Goal: Task Accomplishment & Management: Manage account settings

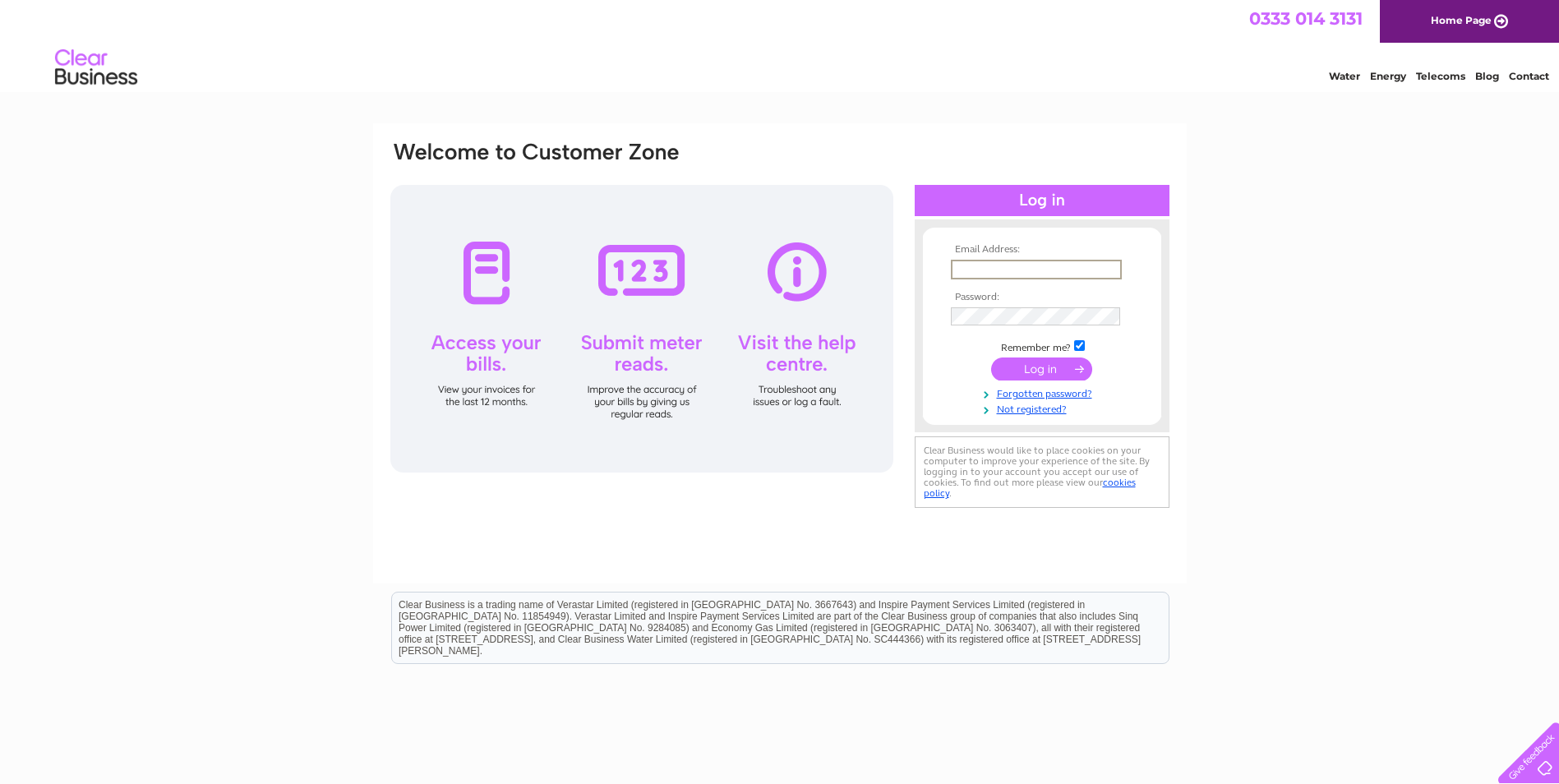
click at [989, 274] on input "text" at bounding box center [1036, 269] width 171 height 20
type input "marc@waylandmetalworks.co.uk"
click at [991, 357] on input "submit" at bounding box center [1042, 369] width 101 height 23
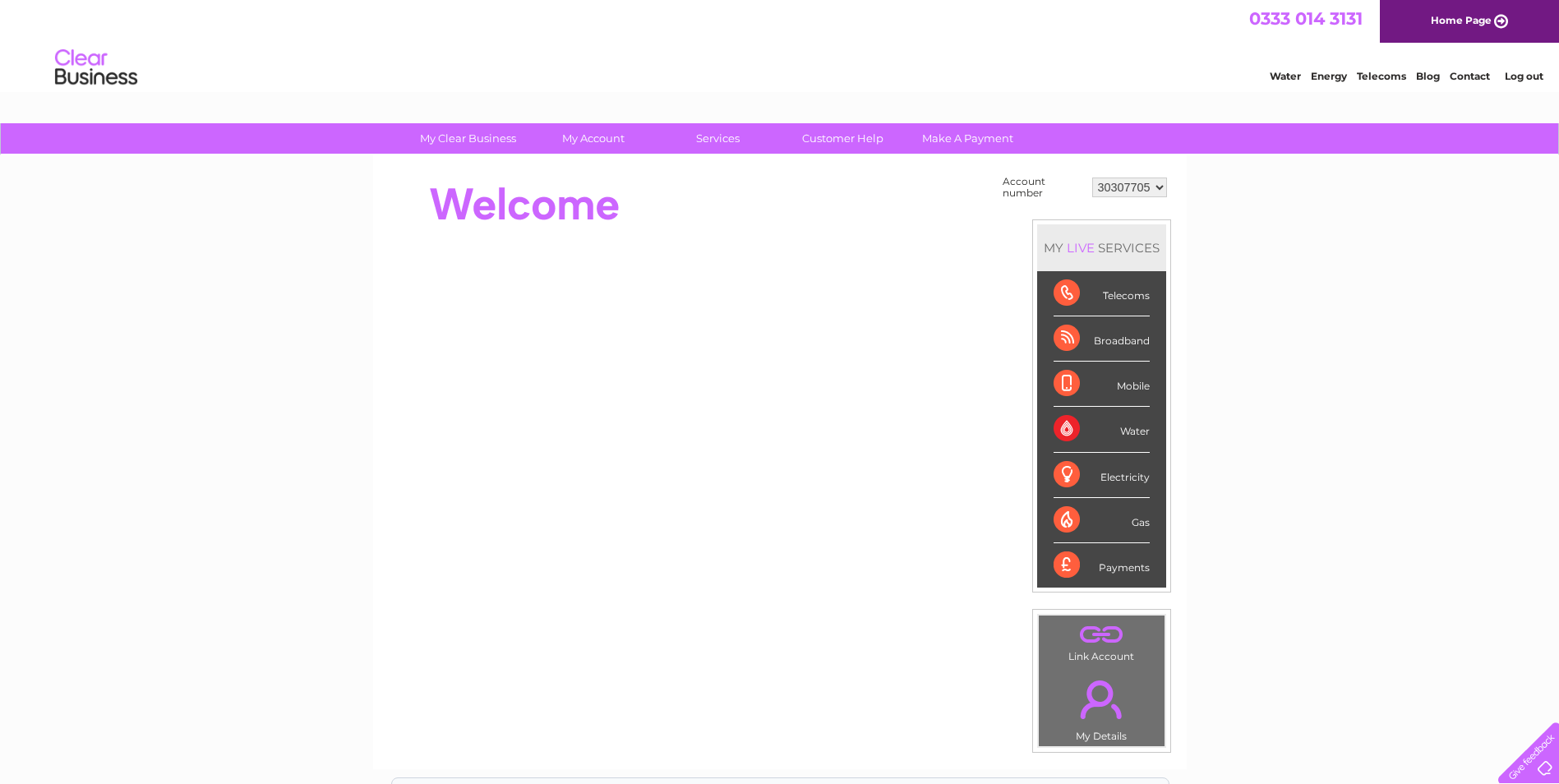
click at [1107, 183] on select "30307705 30316673" at bounding box center [1129, 187] width 75 height 20
select select "30316673"
click at [1092, 177] on select "30307705 30316673" at bounding box center [1129, 187] width 75 height 20
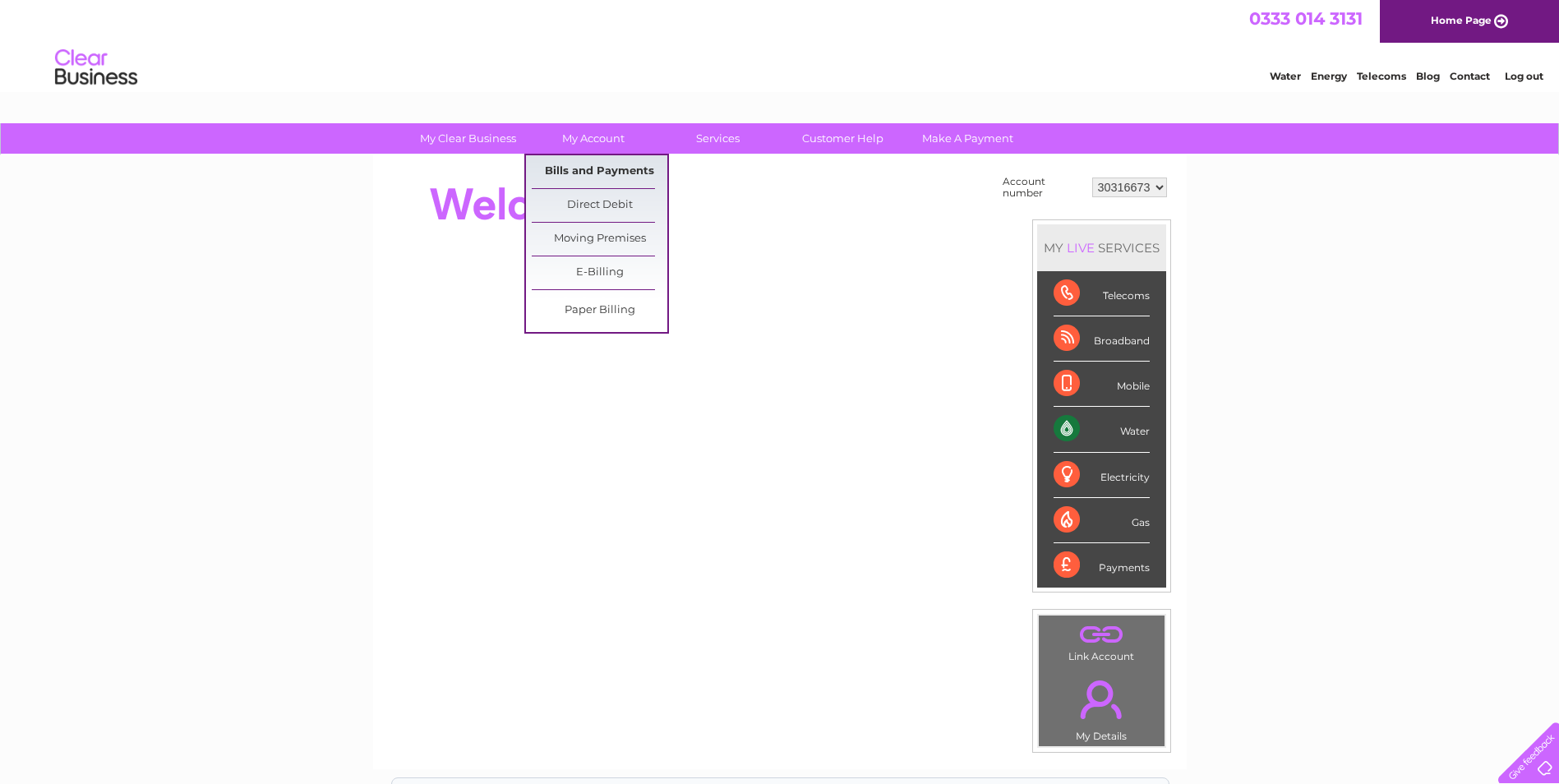
click at [585, 179] on link "Bills and Payments" at bounding box center [599, 172] width 136 height 33
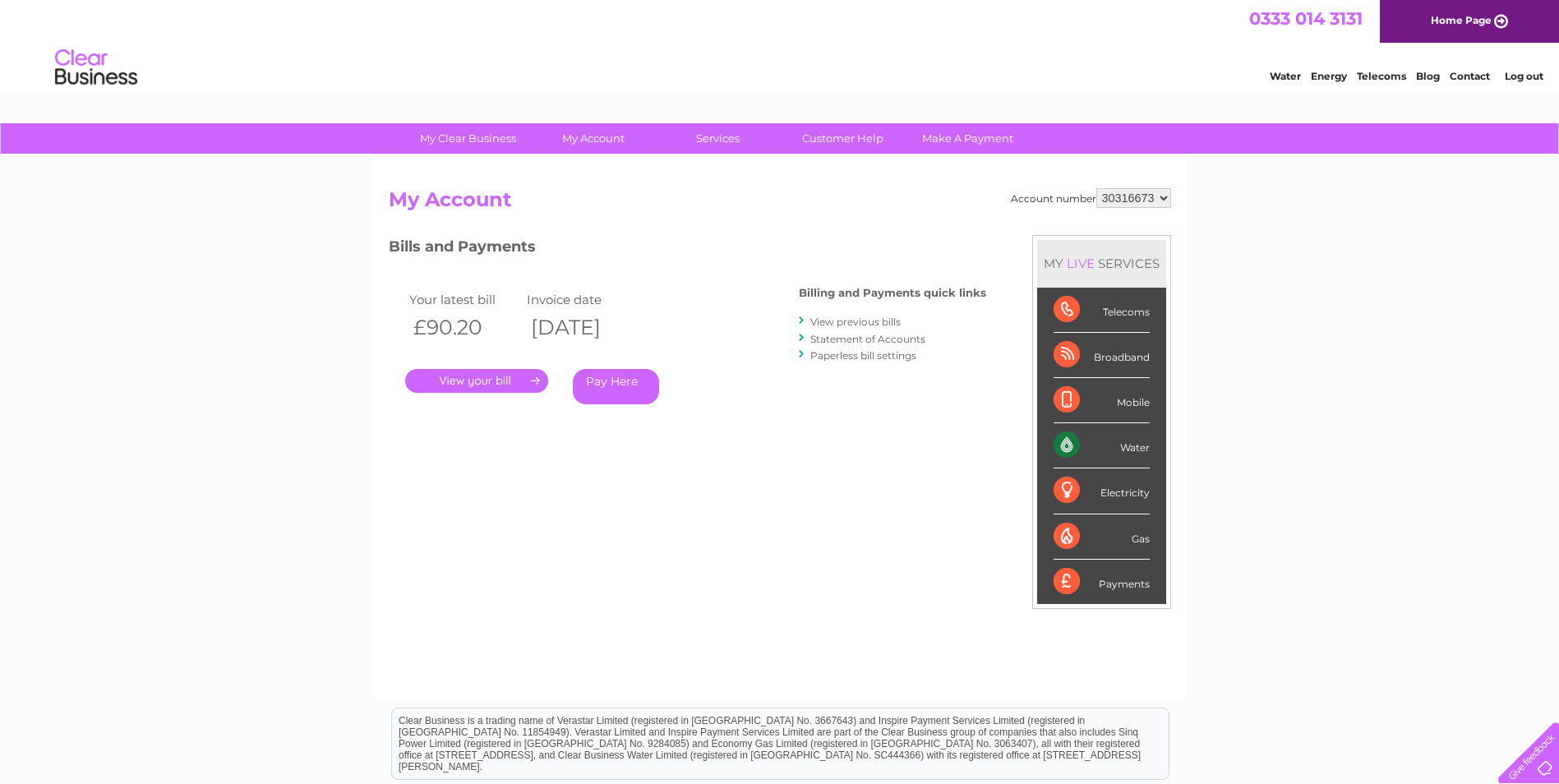
drag, startPoint x: 461, startPoint y: 378, endPoint x: 500, endPoint y: 402, distance: 45.8
click at [461, 378] on link "." at bounding box center [476, 381] width 143 height 24
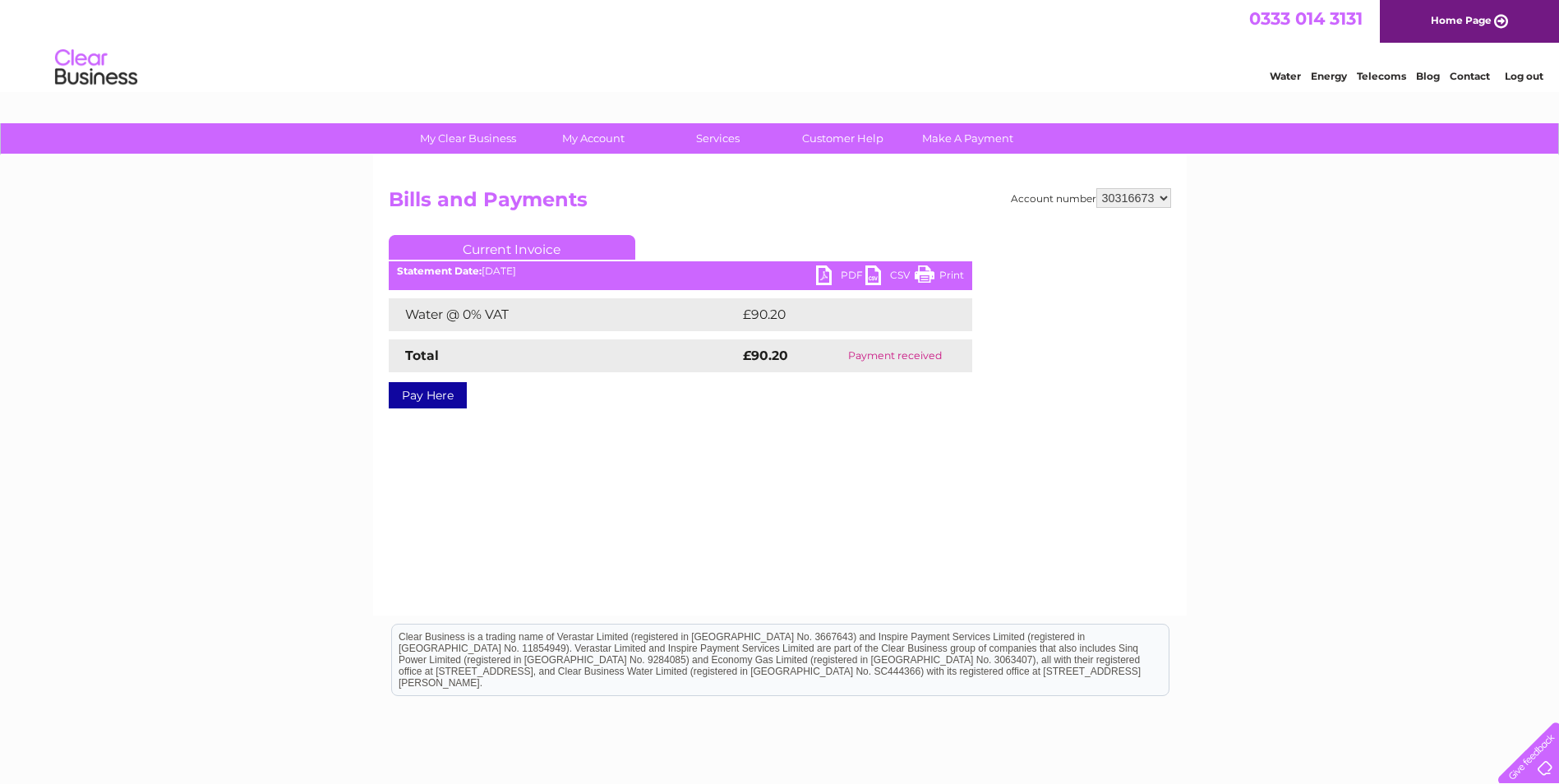
click at [816, 279] on link "PDF" at bounding box center [840, 277] width 49 height 24
